Goal: Task Accomplishment & Management: Manage account settings

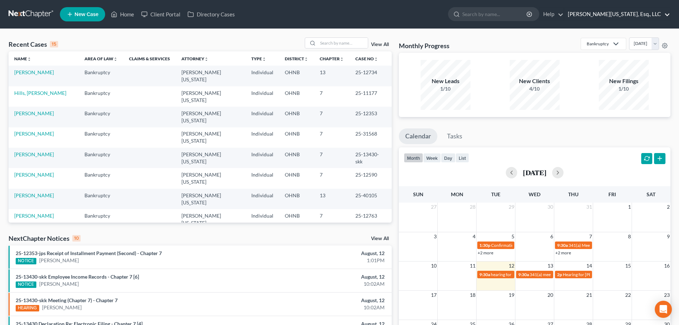
click at [647, 20] on link "[PERSON_NAME][US_STATE], Esq., LLC" at bounding box center [617, 14] width 106 height 13
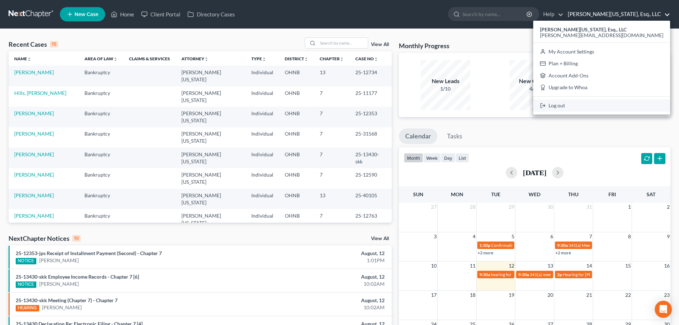
click at [618, 107] on link "Log out" at bounding box center [601, 105] width 137 height 12
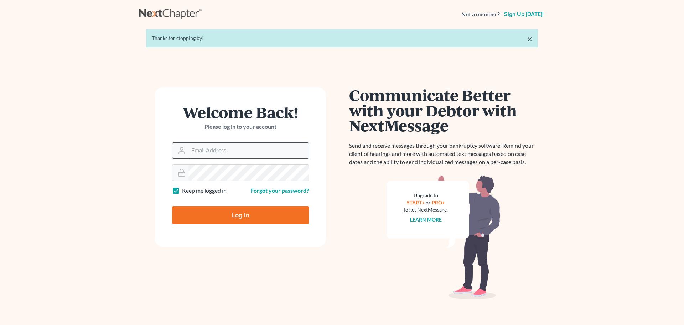
click at [241, 150] on input "Email Address" at bounding box center [248, 150] width 120 height 16
click at [242, 149] on input "Email Address" at bounding box center [248, 150] width 120 height 16
type input "karynw@kirnerandboldt.com"
type input "Thinking..."
